Goal: Task Accomplishment & Management: Use online tool/utility

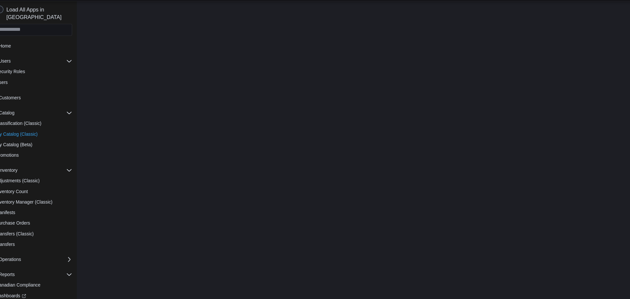
select select "**********"
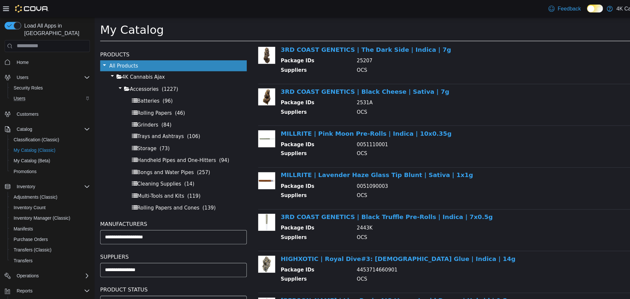
click at [32, 82] on div "Users" at bounding box center [43, 86] width 69 height 8
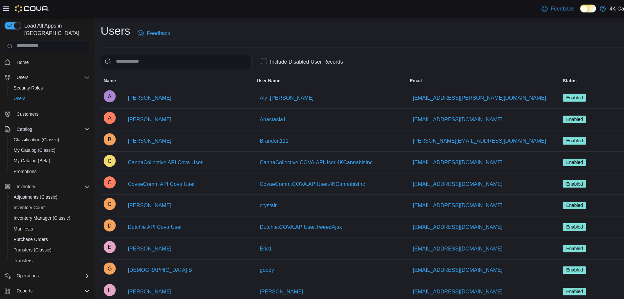
click at [28, 50] on span "Home" at bounding box center [45, 54] width 66 height 8
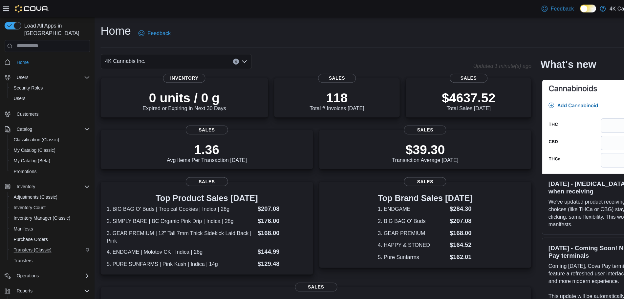
scroll to position [12, 0]
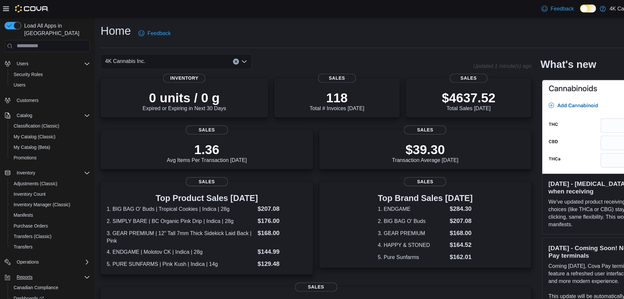
click at [74, 238] on icon "Complex example" at bounding box center [75, 240] width 5 height 5
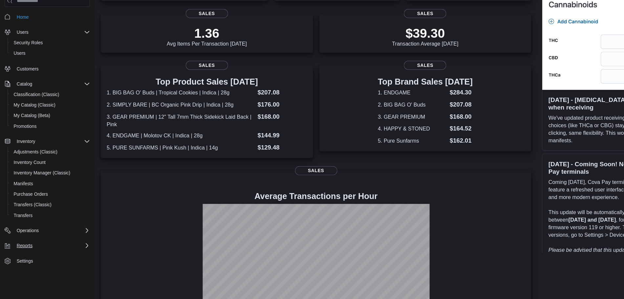
scroll to position [91, 0]
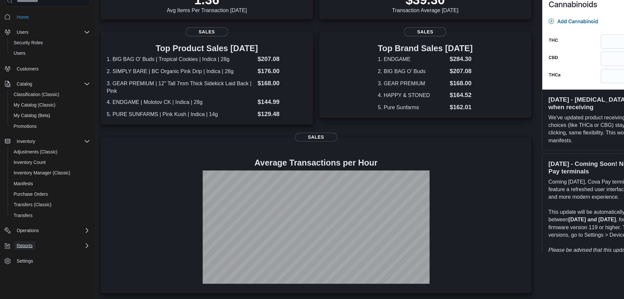
click at [25, 250] on span "Reports" at bounding box center [21, 252] width 14 height 5
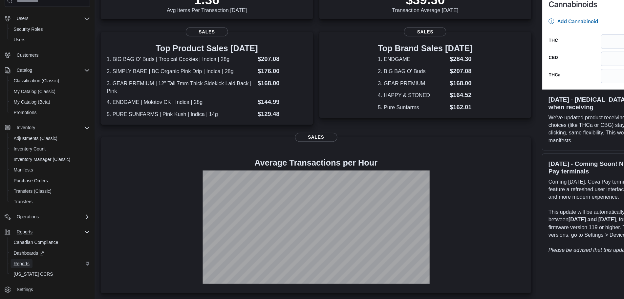
click at [24, 266] on span "Reports" at bounding box center [19, 268] width 14 height 5
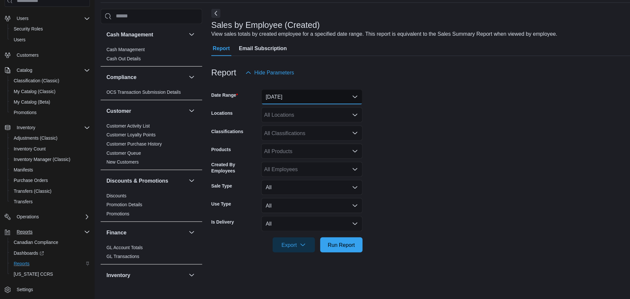
drag, startPoint x: 270, startPoint y: 118, endPoint x: 276, endPoint y: 116, distance: 6.2
click at [276, 116] on form "Date Range [DATE] Locations All Locations Classifications All Classifications P…" at bounding box center [403, 184] width 441 height 150
click at [272, 122] on button "[DATE]" at bounding box center [271, 123] width 88 height 13
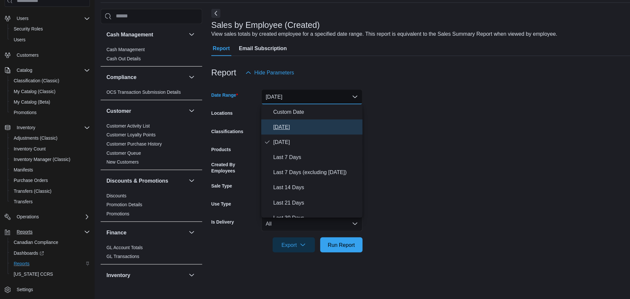
click at [252, 151] on span "[DATE]" at bounding box center [274, 150] width 75 height 8
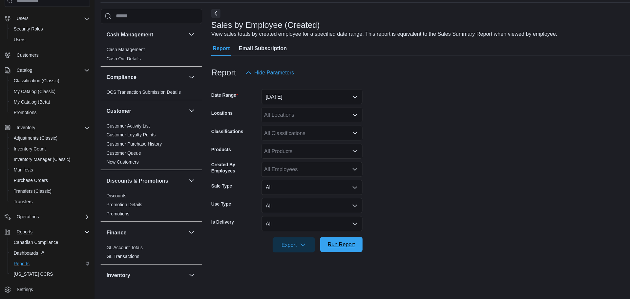
click at [295, 252] on span "Run Report" at bounding box center [297, 251] width 24 height 7
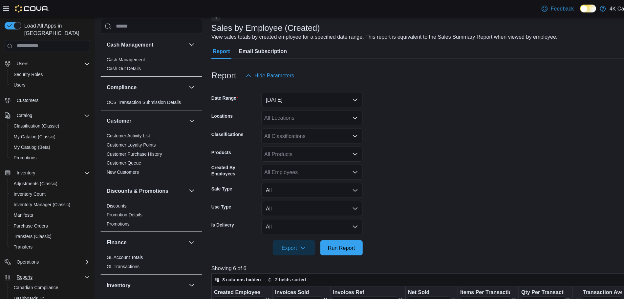
scroll to position [25, 0]
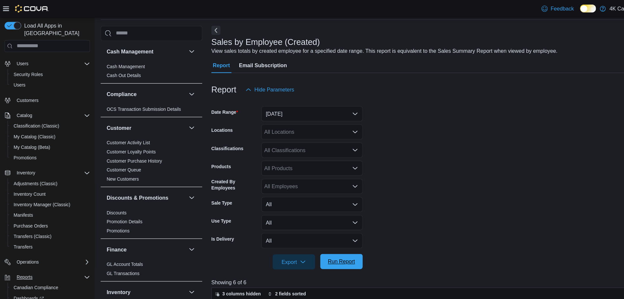
click at [305, 233] on span "Run Report" at bounding box center [296, 227] width 29 height 13
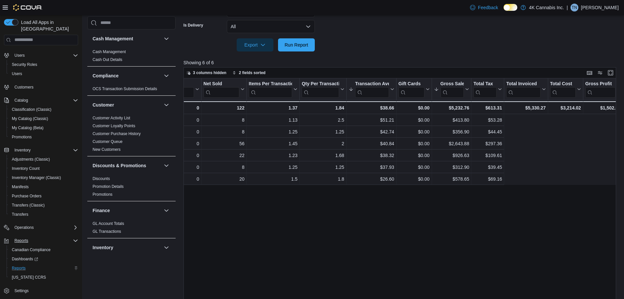
scroll to position [0, 0]
